Goal: Information Seeking & Learning: Learn about a topic

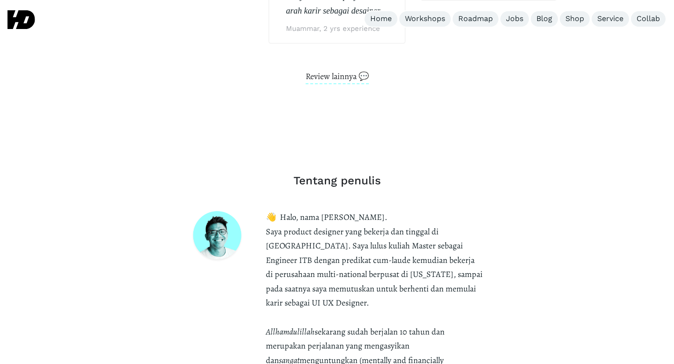
scroll to position [2699, 0]
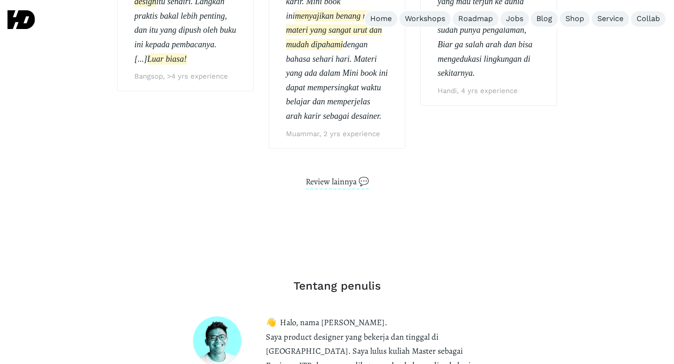
scroll to position [2594, 0]
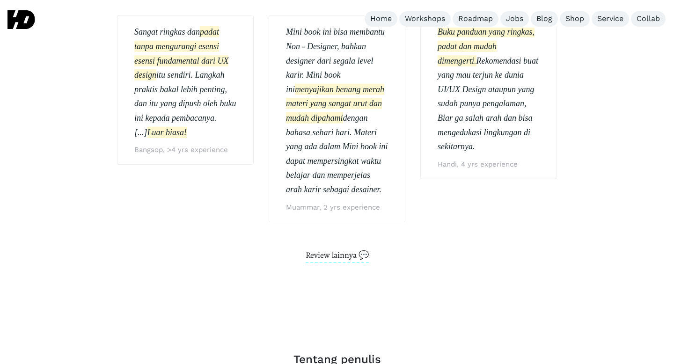
scroll to position [2516, 0]
